Goal: Task Accomplishment & Management: Manage account settings

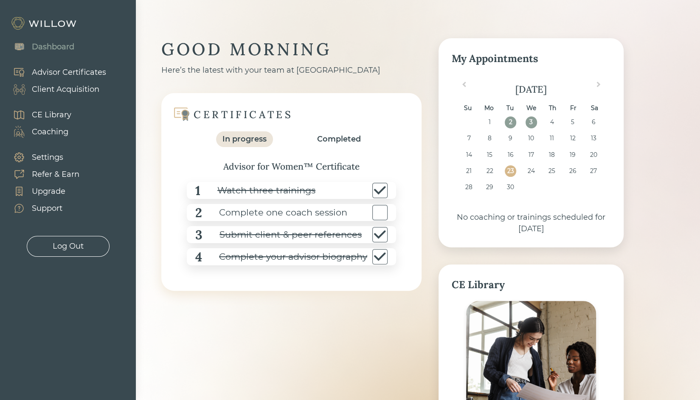
click at [55, 132] on div "Coaching" at bounding box center [50, 131] width 37 height 11
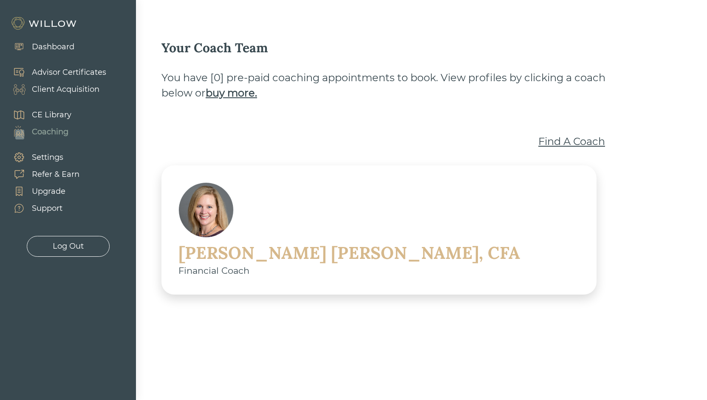
click at [59, 91] on div "Client Acquisition" at bounding box center [66, 89] width 68 height 11
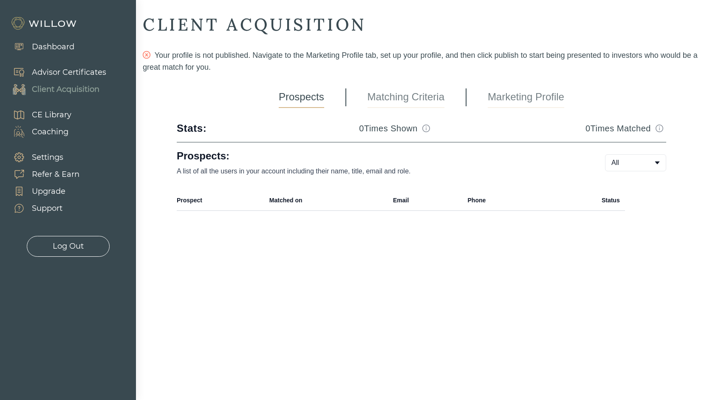
click at [526, 101] on link "Marketing Profile" at bounding box center [525, 97] width 76 height 21
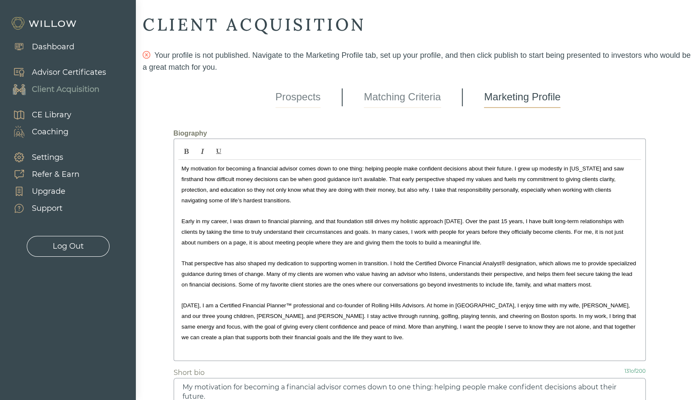
click at [521, 96] on link "Marketing Profile" at bounding box center [522, 97] width 76 height 21
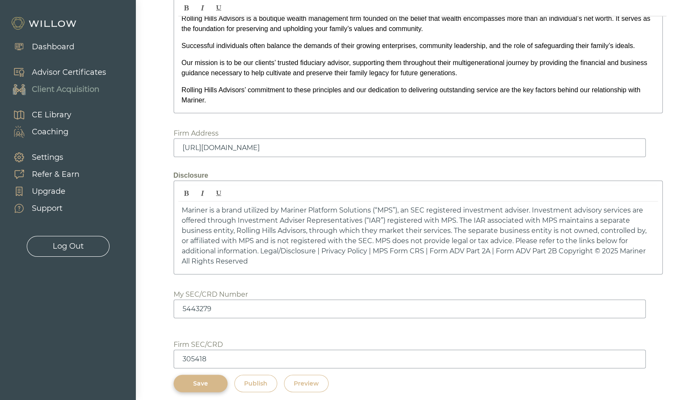
scroll to position [1142, 0]
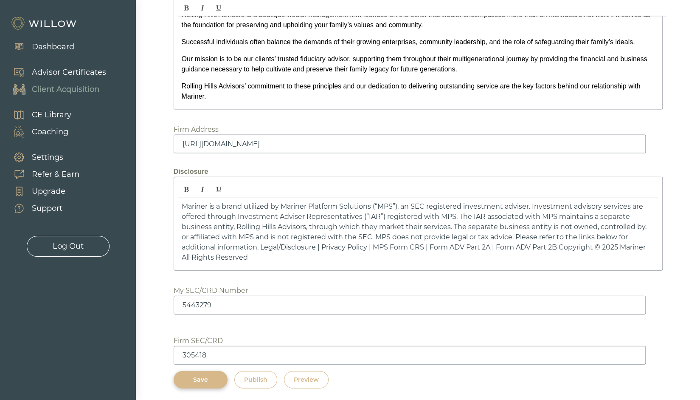
click at [315, 375] on div "Preview" at bounding box center [306, 379] width 25 height 9
